Goal: Book appointment/travel/reservation

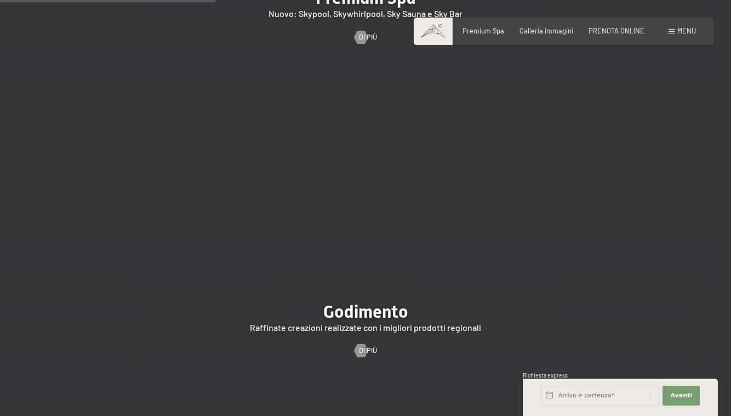
scroll to position [1414, 0]
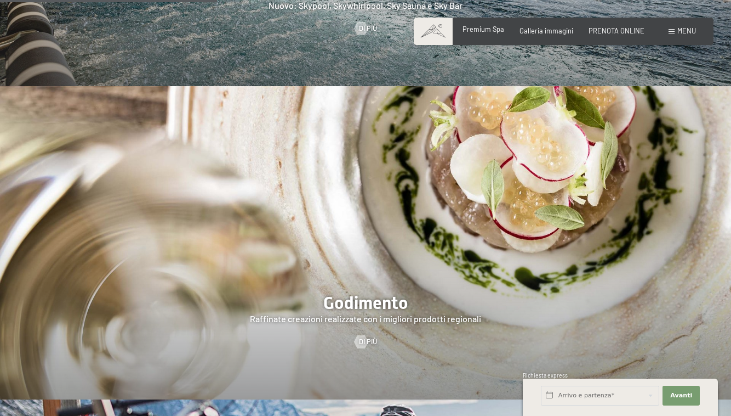
click at [485, 32] on span "Premium Spa" at bounding box center [484, 29] width 42 height 9
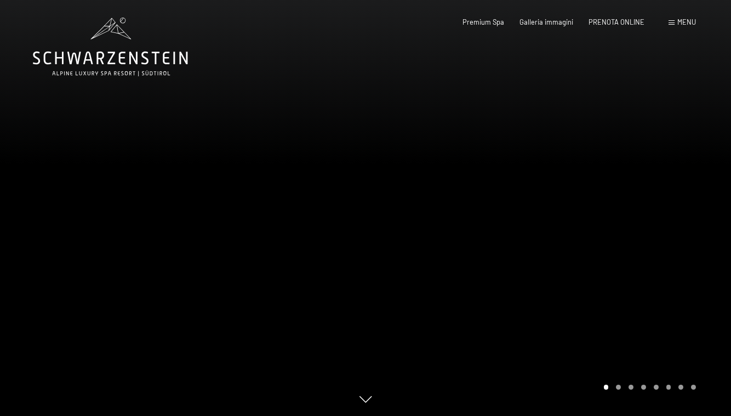
click at [571, 280] on div at bounding box center [549, 208] width 366 height 416
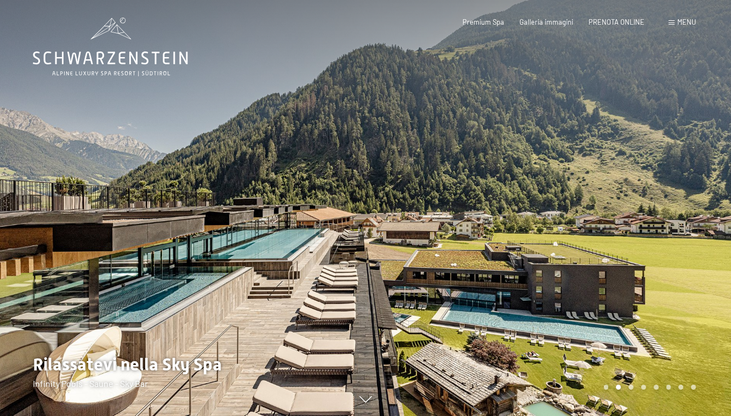
click at [571, 280] on div at bounding box center [549, 208] width 366 height 416
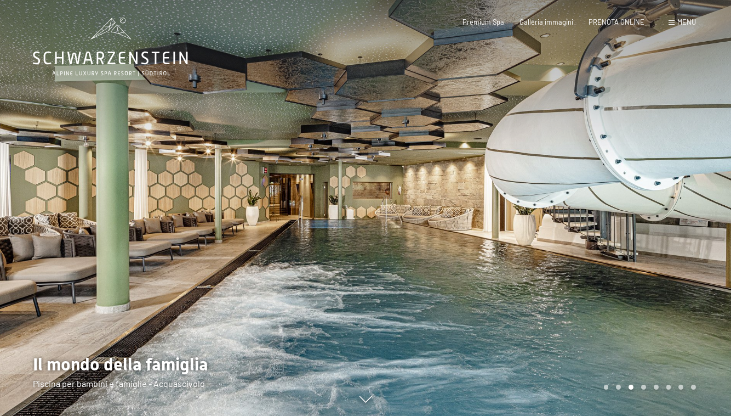
click at [571, 280] on div at bounding box center [549, 208] width 366 height 416
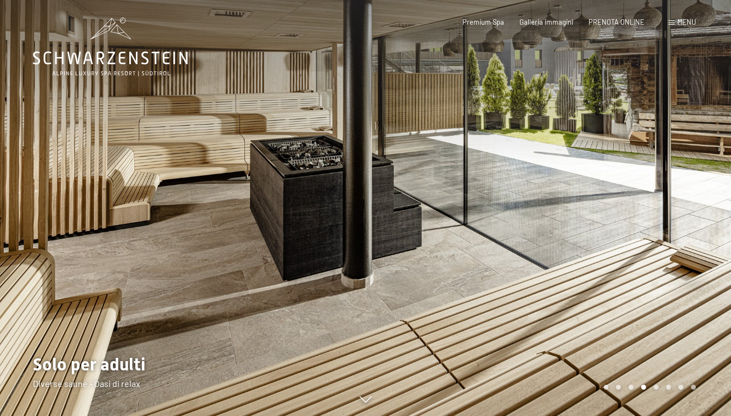
click at [571, 280] on div at bounding box center [549, 208] width 366 height 416
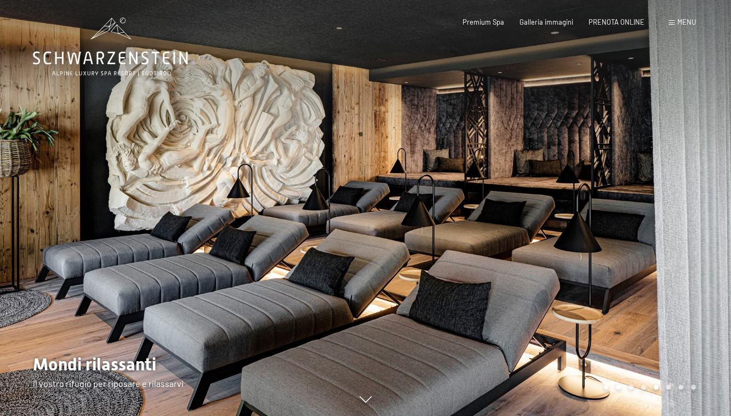
click at [571, 280] on div at bounding box center [549, 208] width 366 height 416
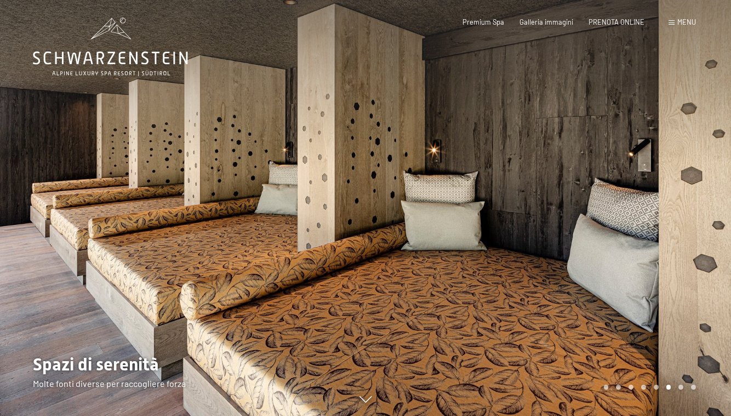
click at [571, 280] on div at bounding box center [549, 208] width 366 height 416
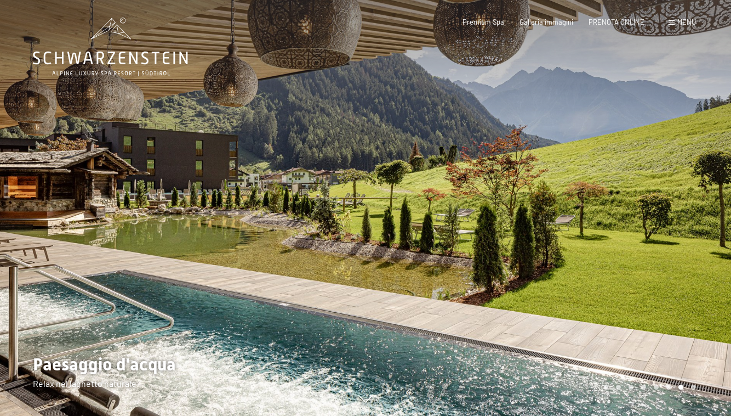
click at [571, 280] on div at bounding box center [549, 208] width 366 height 416
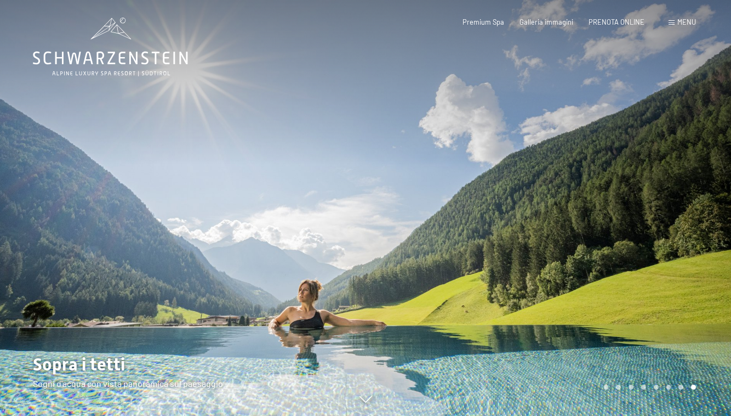
click at [571, 280] on div at bounding box center [549, 208] width 366 height 416
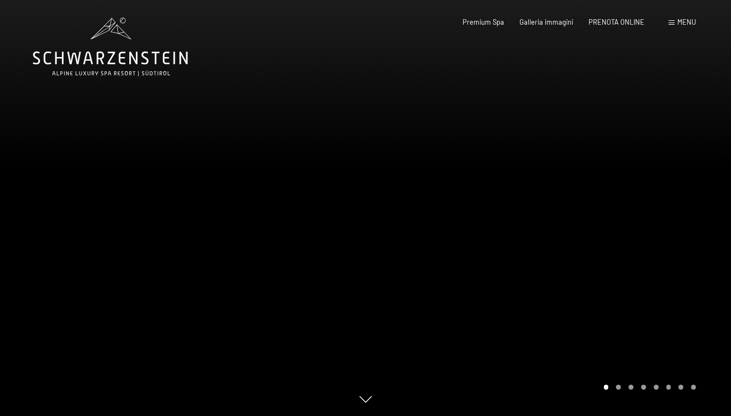
click at [571, 280] on div at bounding box center [549, 208] width 366 height 416
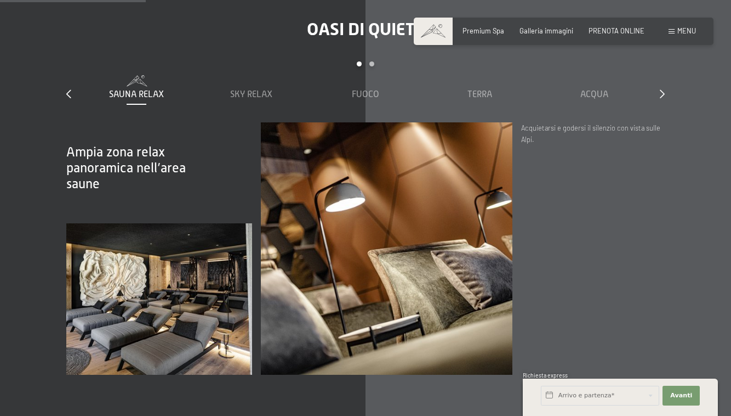
scroll to position [1277, 0]
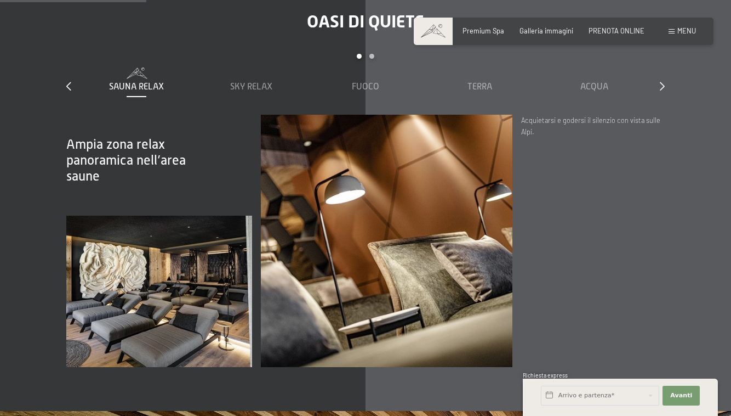
click at [151, 82] on span "Sauna relax" at bounding box center [136, 87] width 55 height 10
click at [256, 82] on span "Sky Relax" at bounding box center [251, 87] width 42 height 10
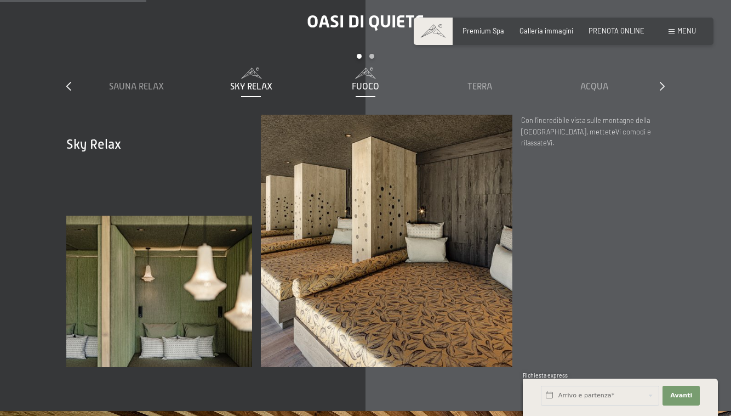
click at [361, 83] on span "Fuoco" at bounding box center [365, 87] width 27 height 10
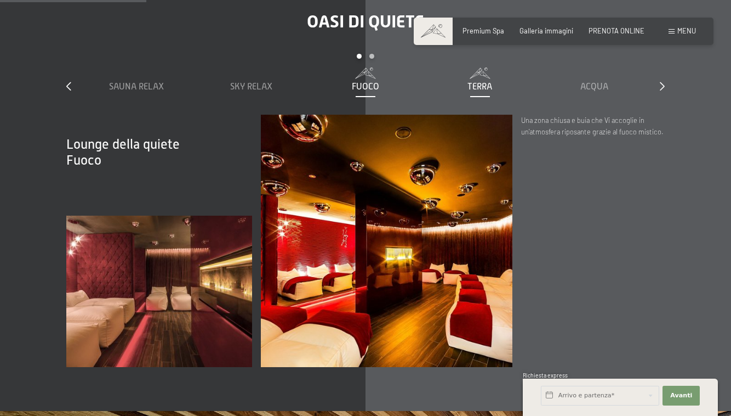
click at [484, 82] on span "Terra" at bounding box center [480, 87] width 25 height 10
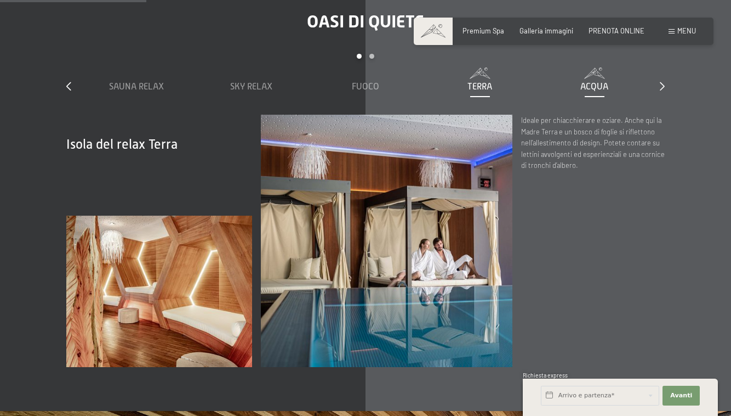
click at [601, 85] on span "Acqua" at bounding box center [595, 87] width 28 height 10
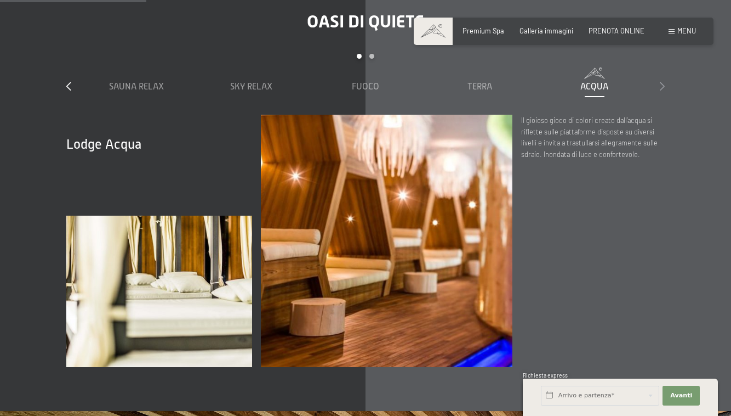
click at [661, 84] on icon at bounding box center [662, 86] width 5 height 9
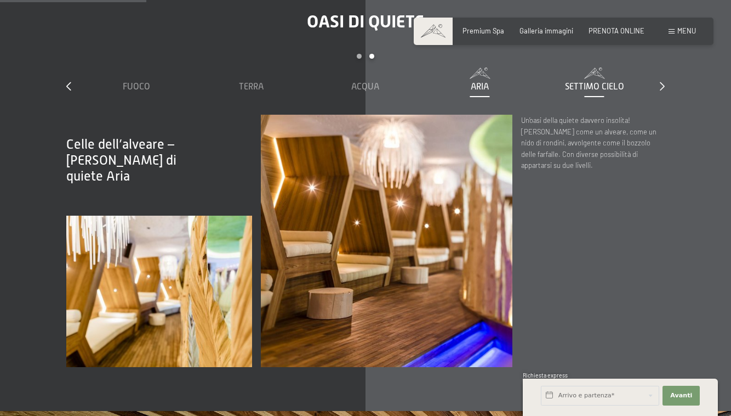
click at [587, 82] on span "Settimo Cielo" at bounding box center [594, 87] width 59 height 10
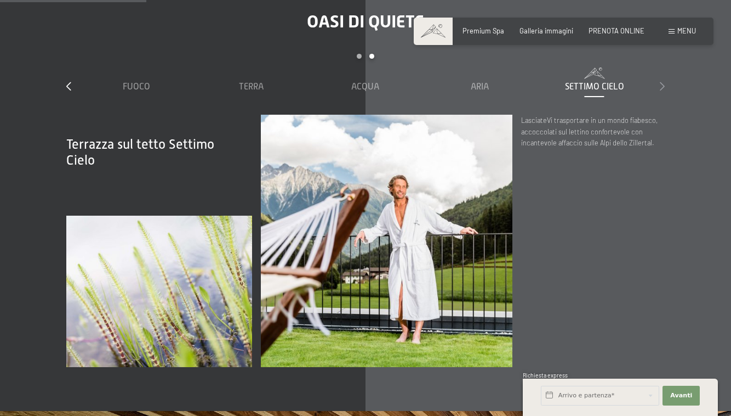
click at [665, 82] on icon at bounding box center [662, 86] width 5 height 9
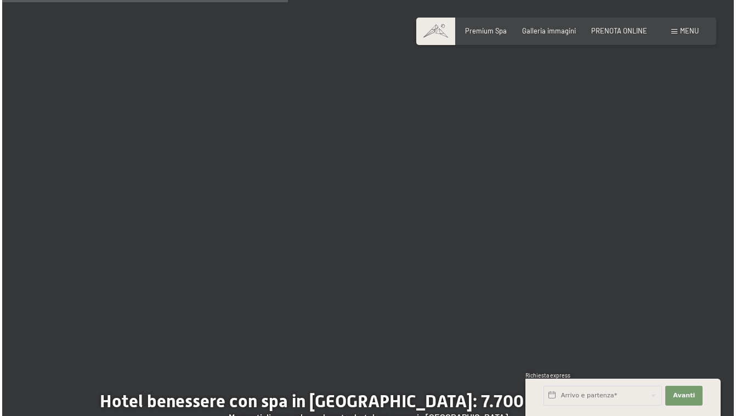
scroll to position [2550, 0]
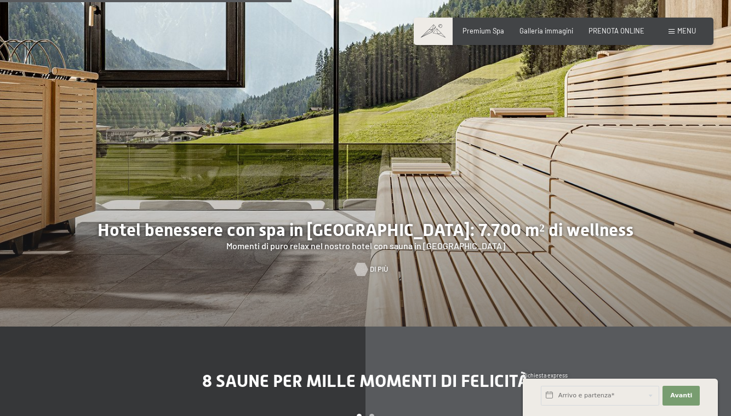
click at [359, 263] on div at bounding box center [361, 268] width 8 height 13
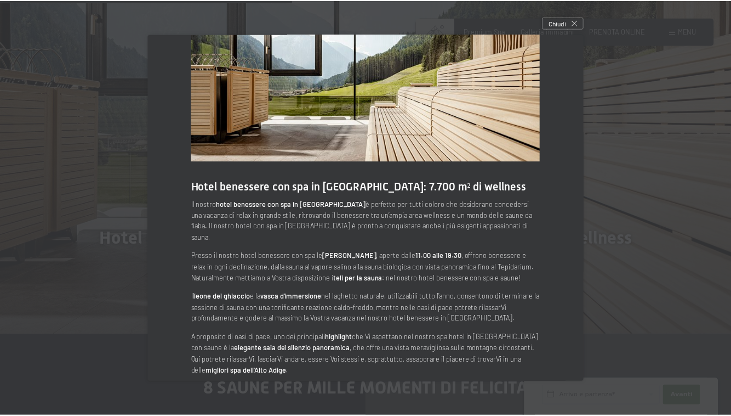
scroll to position [42, 0]
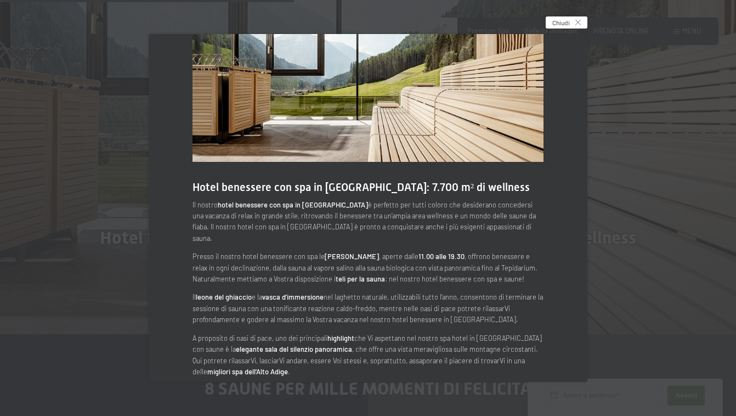
click at [575, 21] on icon at bounding box center [577, 22] width 5 height 5
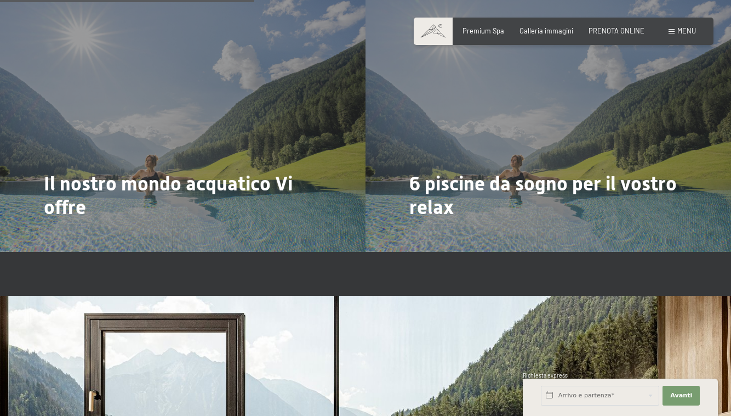
scroll to position [2120, 0]
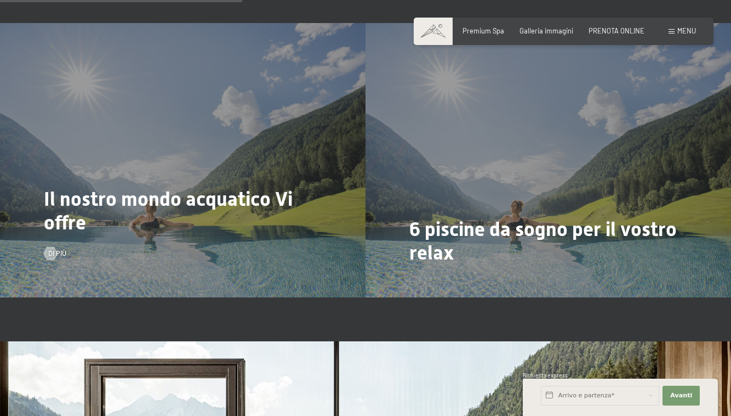
click at [277, 190] on span "Il nostro mondo acquatico Vi offre" at bounding box center [168, 211] width 249 height 47
click at [65, 250] on span "Di più" at bounding box center [68, 253] width 18 height 10
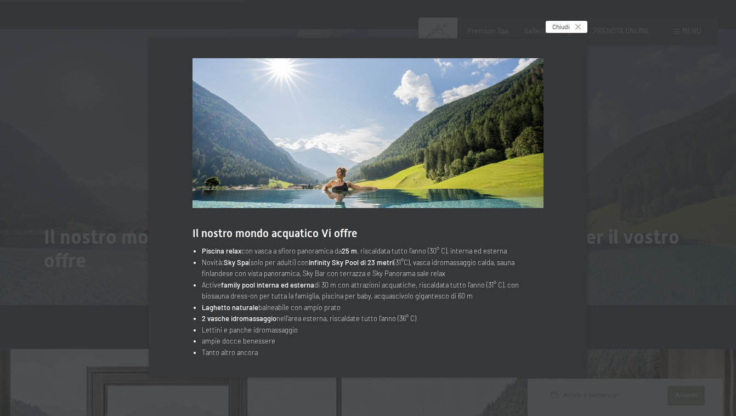
click at [578, 29] on icon at bounding box center [577, 26] width 5 height 5
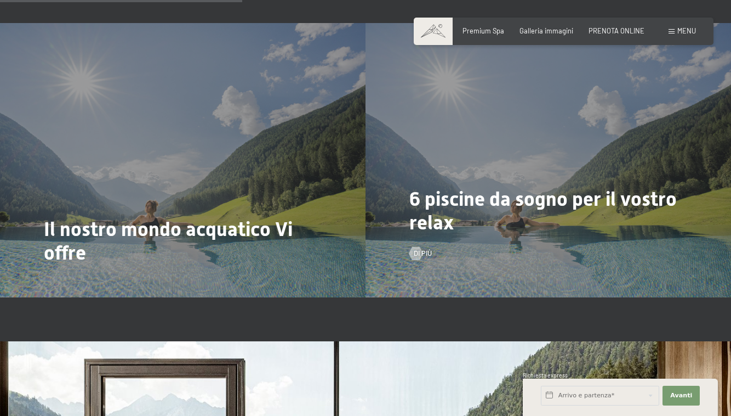
click at [512, 194] on span "6 piscine da sogno per il vostro relax" at bounding box center [544, 211] width 268 height 47
click at [420, 248] on div at bounding box center [416, 252] width 8 height 13
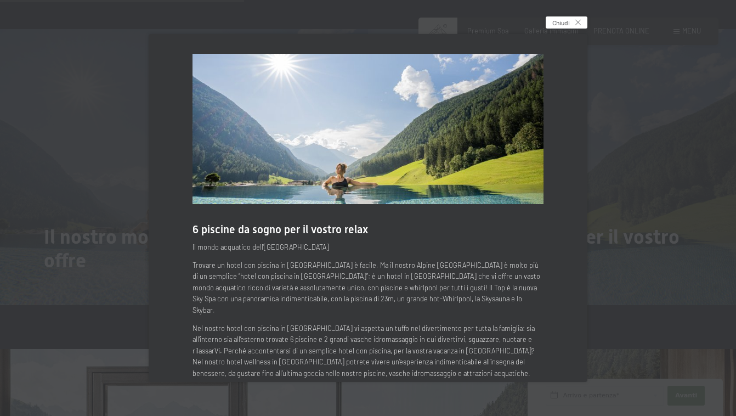
click at [578, 25] on icon at bounding box center [577, 22] width 5 height 5
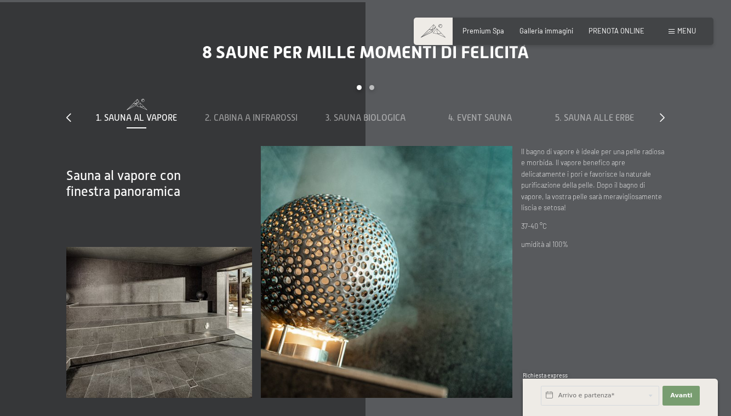
scroll to position [2879, 0]
click at [276, 115] on span "2. Cabina a infrarossi" at bounding box center [251, 117] width 93 height 10
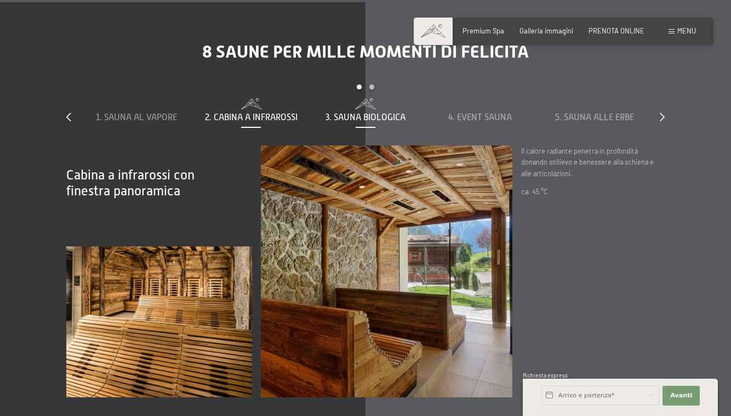
click at [354, 112] on span "3. Sauna biologica" at bounding box center [366, 117] width 80 height 10
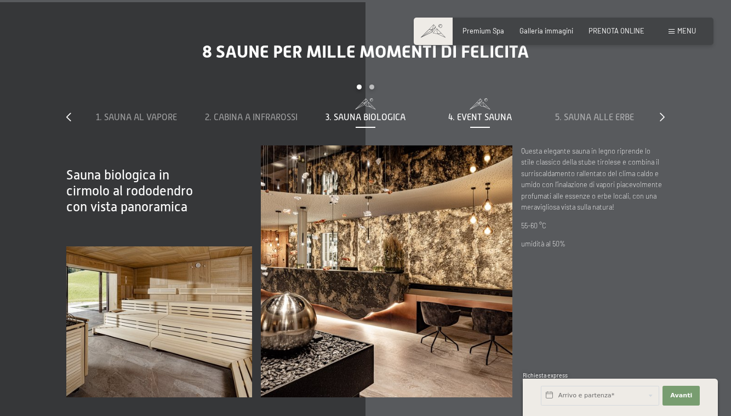
click at [461, 112] on span "4. Event Sauna" at bounding box center [481, 117] width 64 height 10
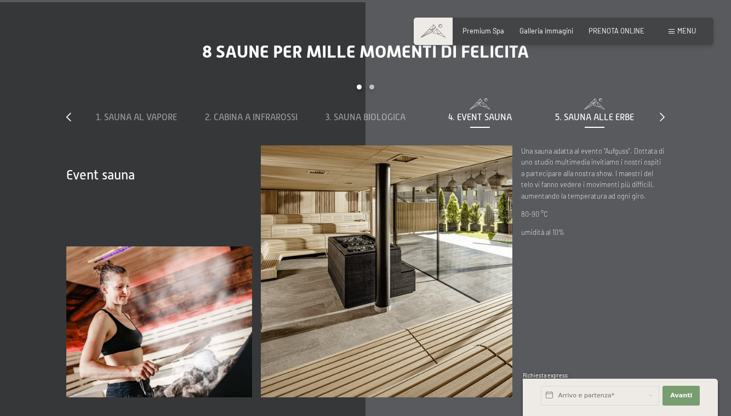
click at [569, 112] on span "5. Sauna alle erbe" at bounding box center [594, 117] width 79 height 10
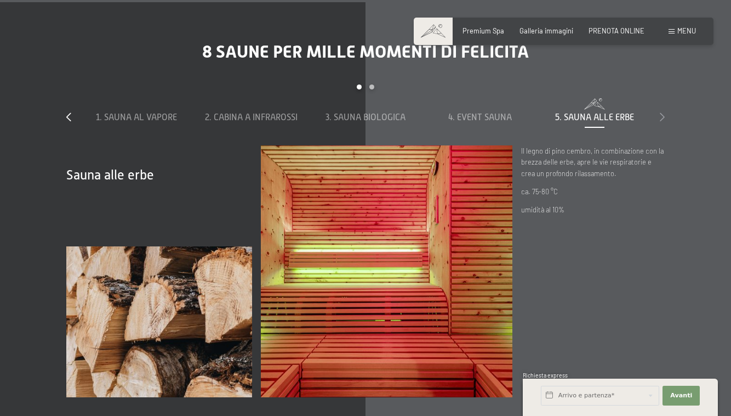
click at [662, 112] on icon at bounding box center [662, 116] width 5 height 9
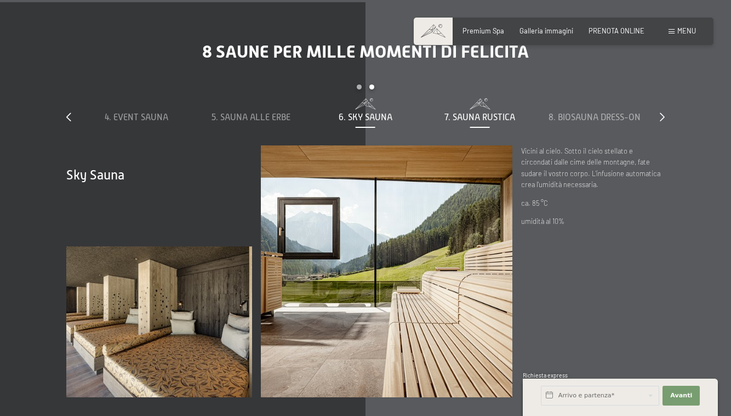
click at [486, 112] on span "7. Sauna rustica" at bounding box center [480, 117] width 71 height 10
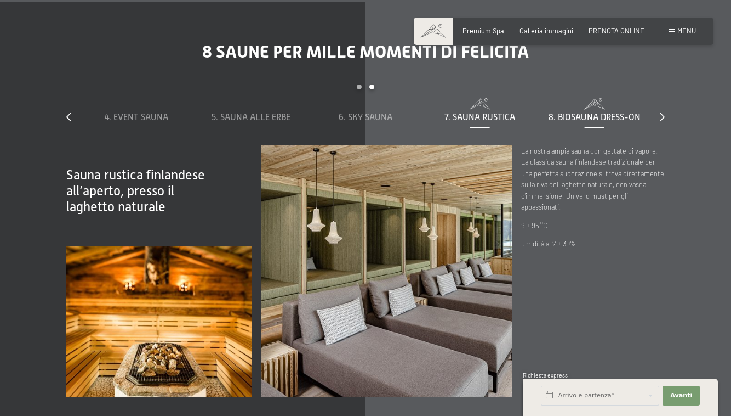
click at [558, 112] on span "8. Biosauna dress-on" at bounding box center [595, 117] width 92 height 10
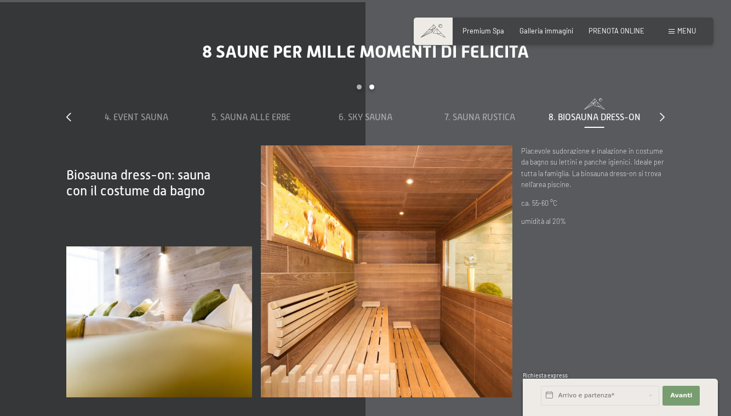
click at [660, 113] on div "slide 4 to 8 of 8 1. Sauna al vapore 2. Cabina a infrarossi 3. Sauna biologica …" at bounding box center [365, 114] width 599 height 61
click at [664, 112] on icon at bounding box center [662, 116] width 5 height 9
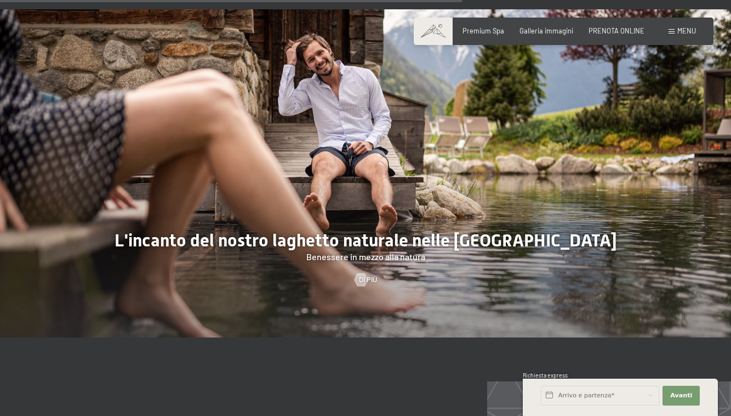
scroll to position [3487, 0]
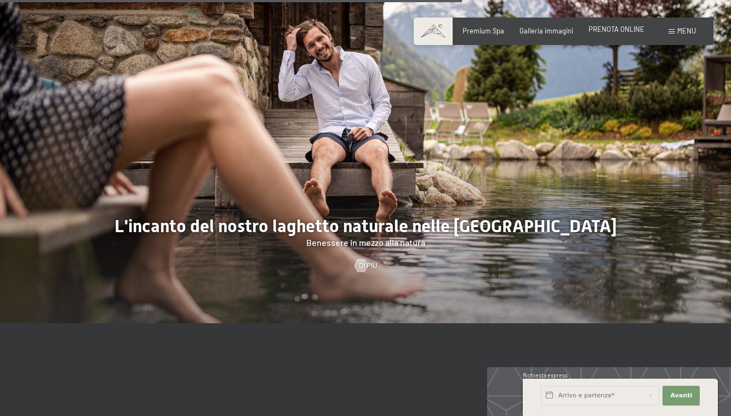
click at [606, 28] on span "PRENOTA ONLINE" at bounding box center [617, 29] width 56 height 9
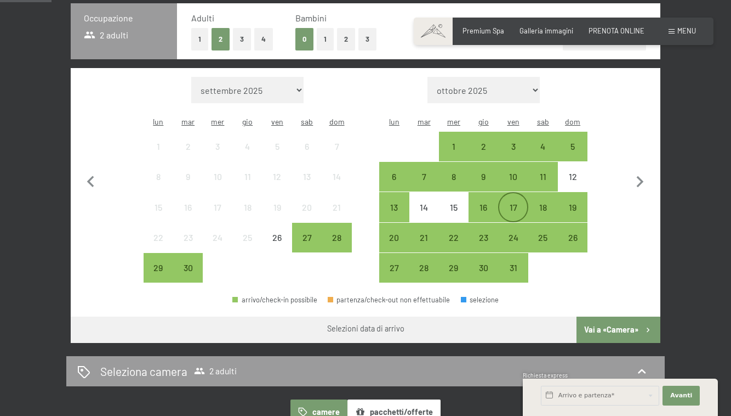
scroll to position [264, 0]
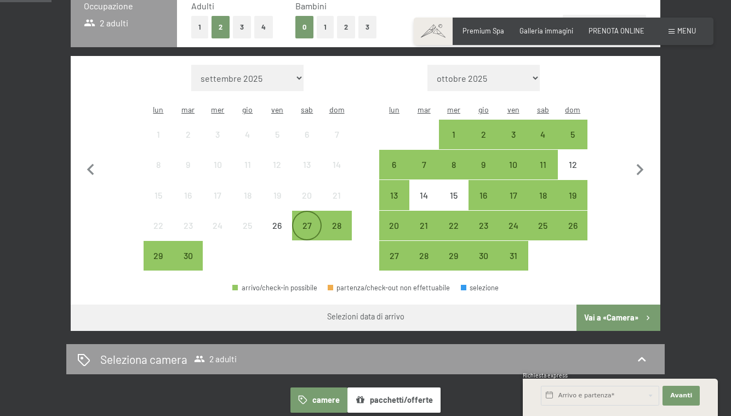
click at [302, 221] on div "27" at bounding box center [306, 234] width 27 height 27
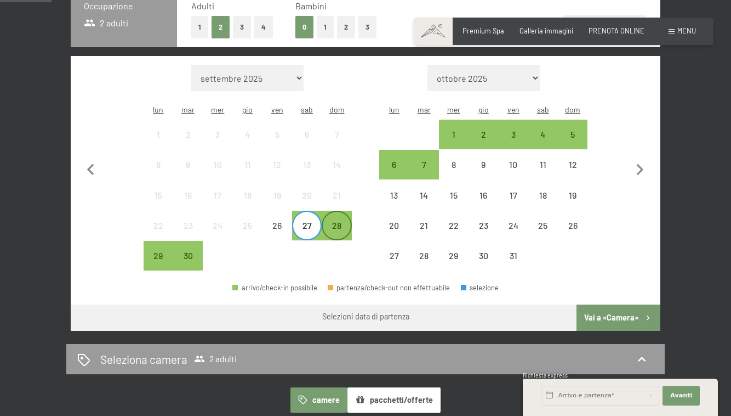
click at [335, 221] on div "28" at bounding box center [336, 234] width 27 height 27
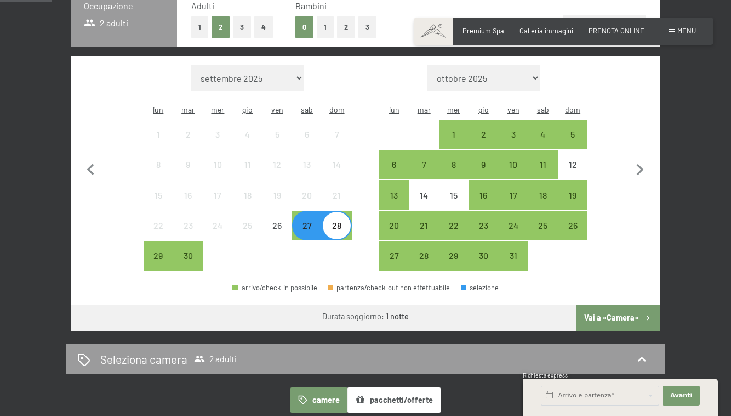
click at [593, 304] on button "Vai a «Camera»" at bounding box center [619, 317] width 84 height 26
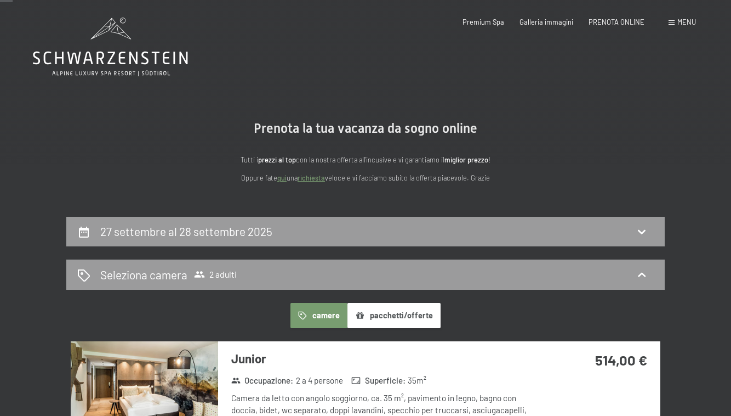
scroll to position [0, 0]
click at [498, 22] on span "Premium Spa" at bounding box center [484, 20] width 42 height 9
